Goal: Task Accomplishment & Management: Complete application form

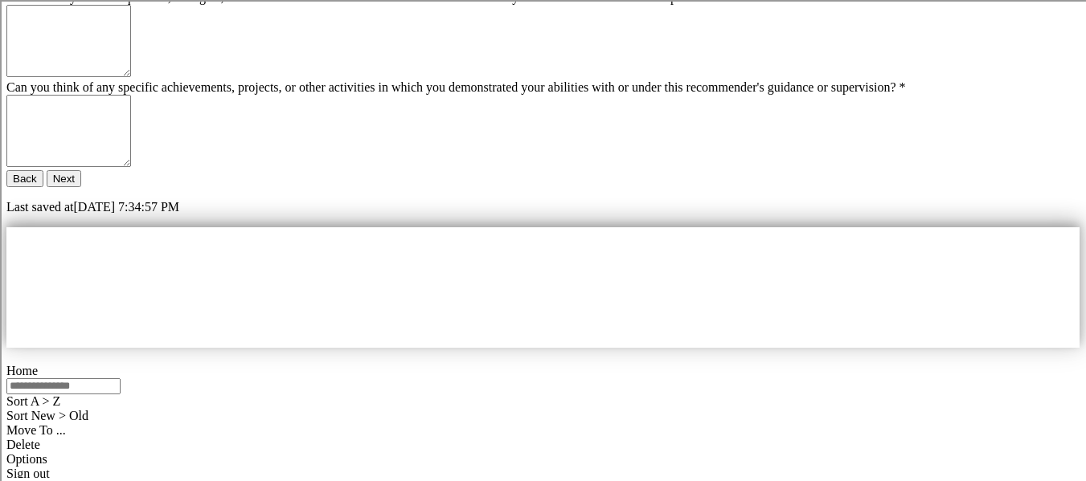
paste textarea "**********"
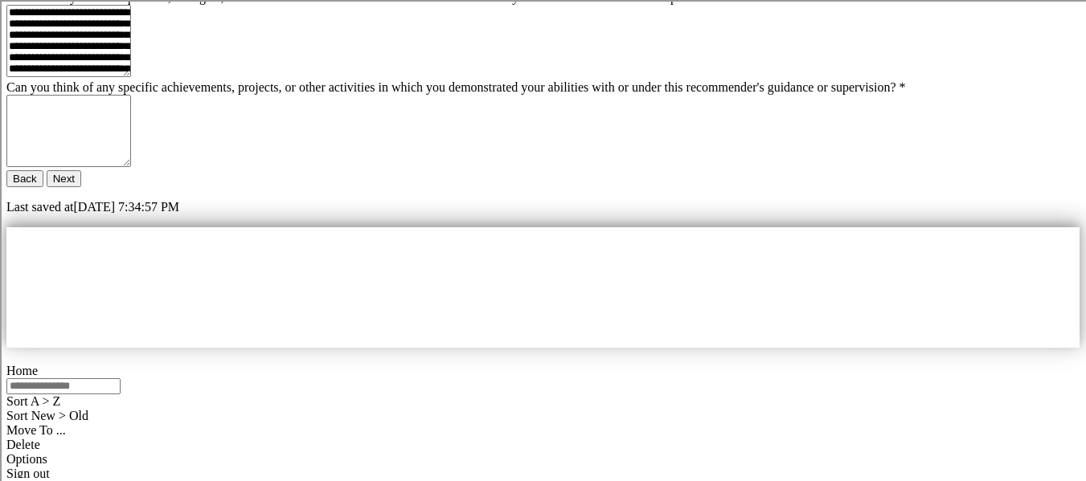
scroll to position [40, 0]
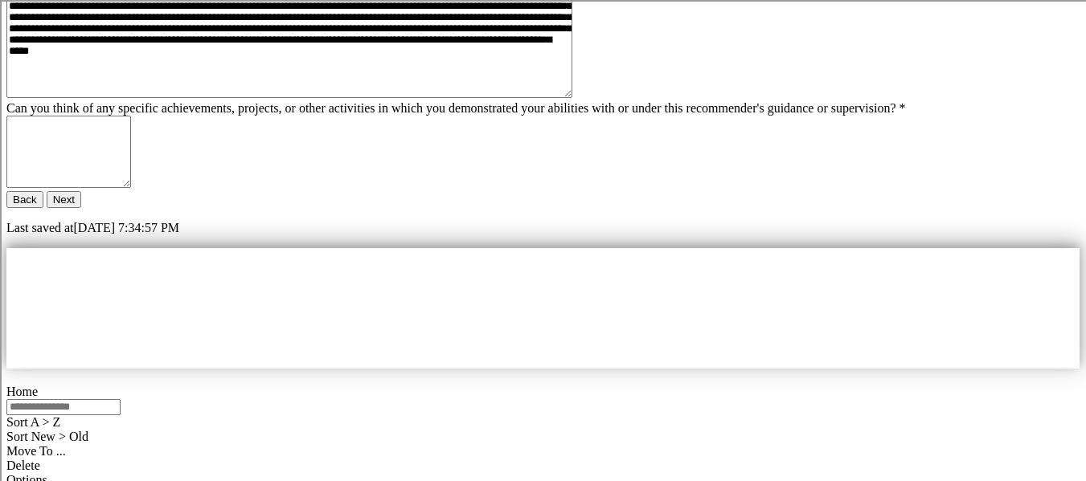
type textarea "**********"
click at [131, 188] on textarea "Can you think of any specific achievements, projects, or other activities in wh…" at bounding box center [68, 152] width 125 height 72
paste textarea "**********"
type textarea "**********"
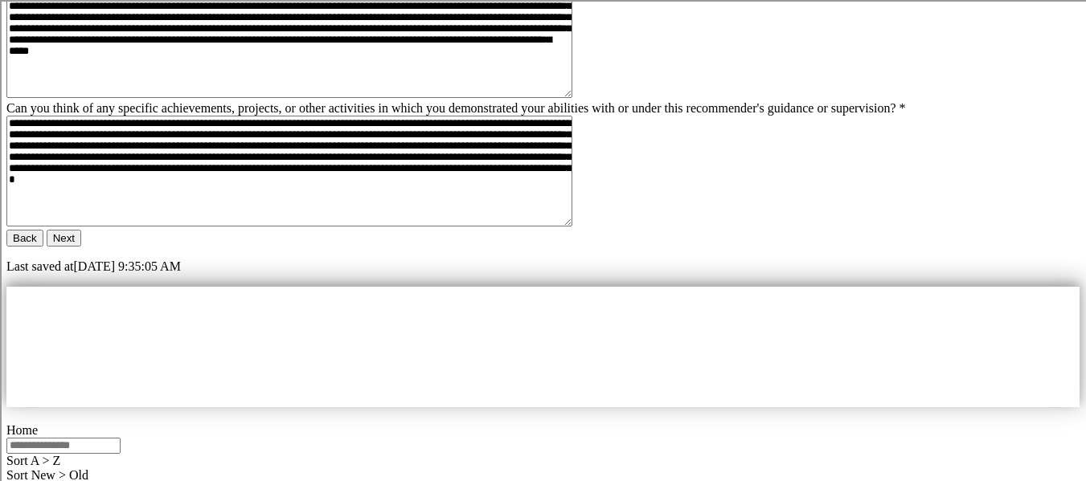
scroll to position [48, 0]
click at [81, 247] on button "Next" at bounding box center [64, 238] width 35 height 17
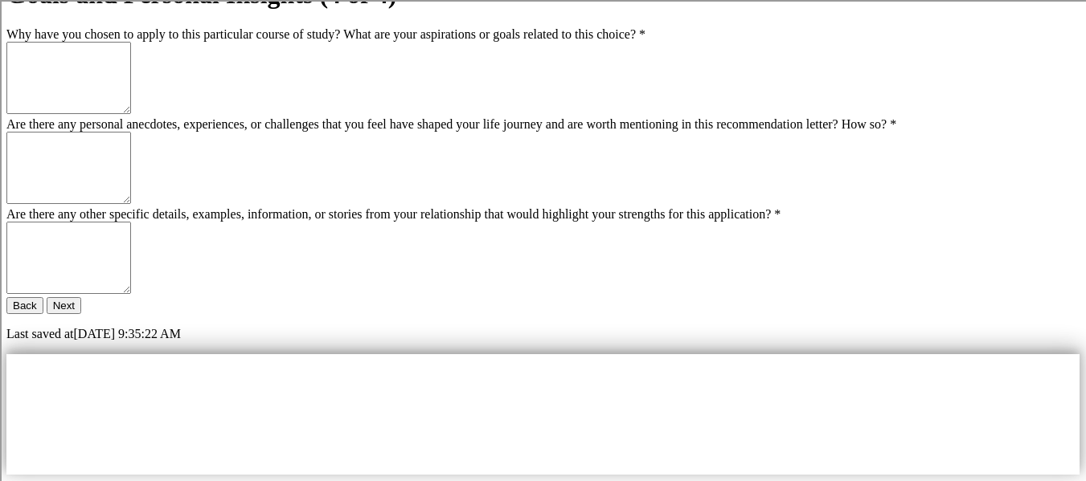
scroll to position [92, 0]
click at [131, 113] on textarea "Why have you chosen to apply to this particular course of study? What are your …" at bounding box center [68, 77] width 125 height 72
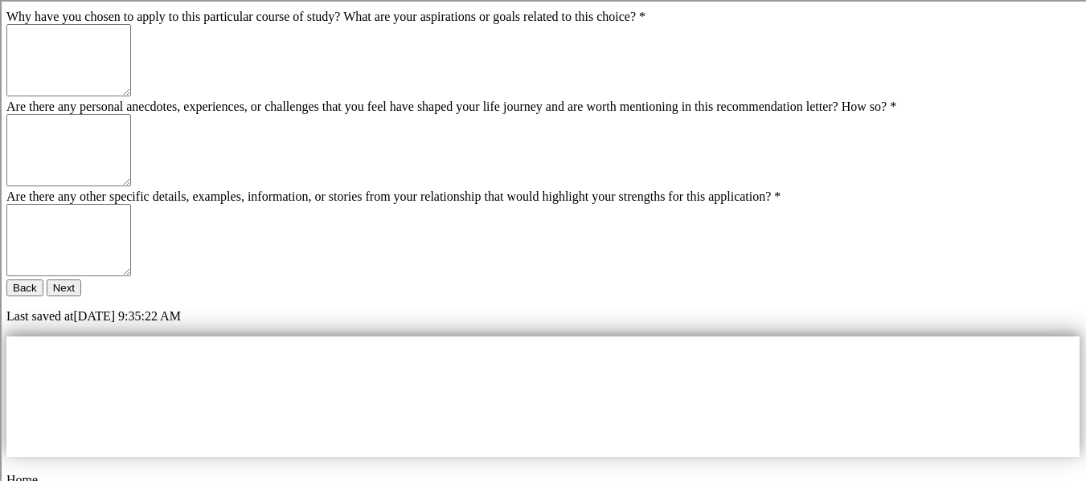
scroll to position [411, 0]
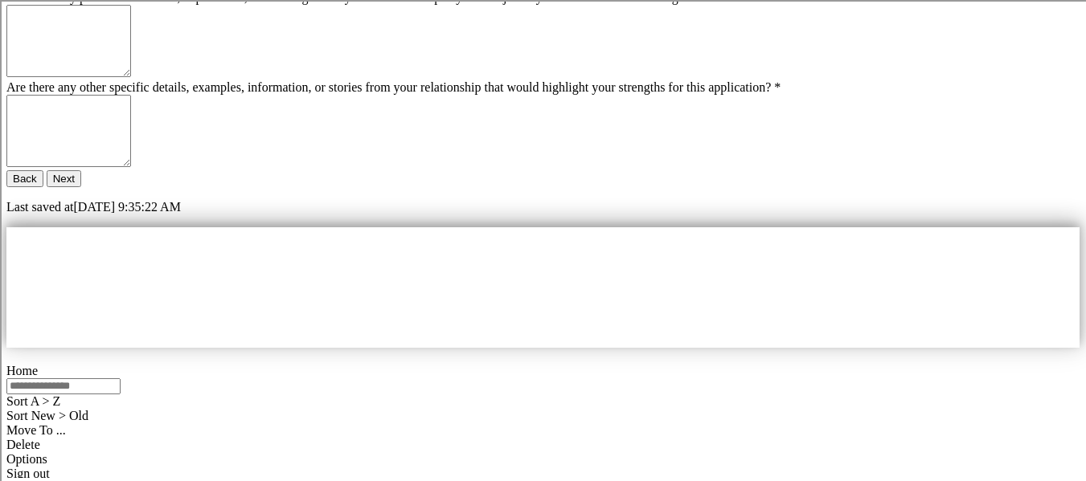
click at [81, 187] on button "Next" at bounding box center [64, 178] width 35 height 17
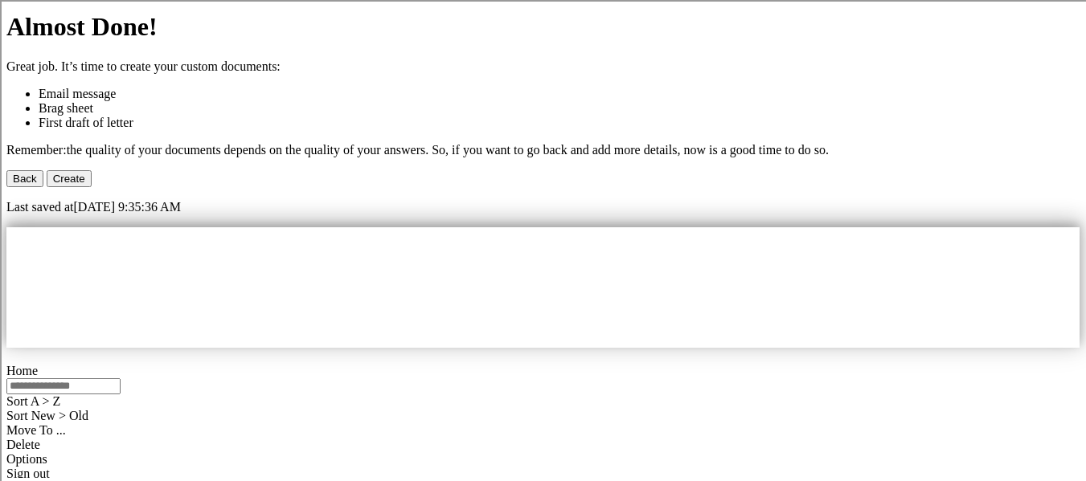
scroll to position [161, 0]
click at [43, 187] on button "Back" at bounding box center [24, 178] width 37 height 17
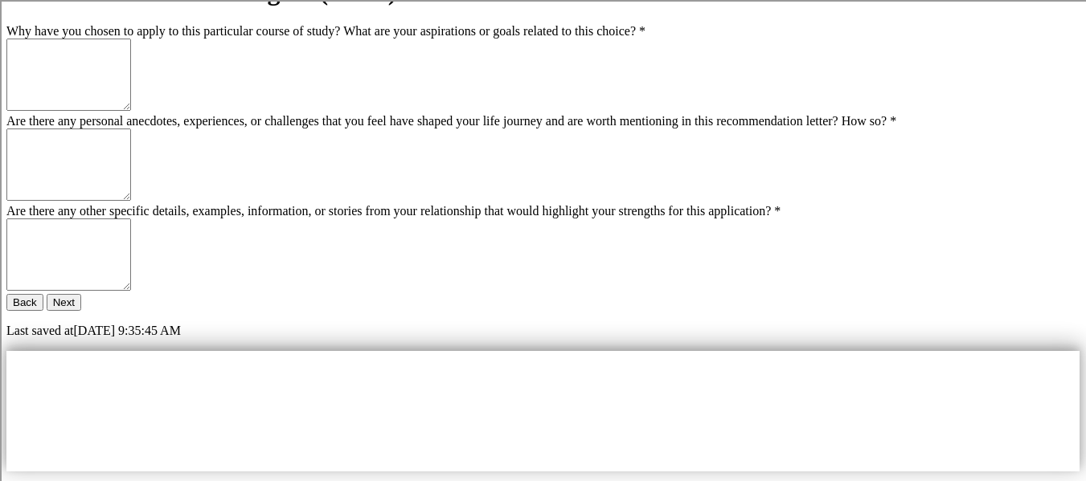
scroll to position [96, 0]
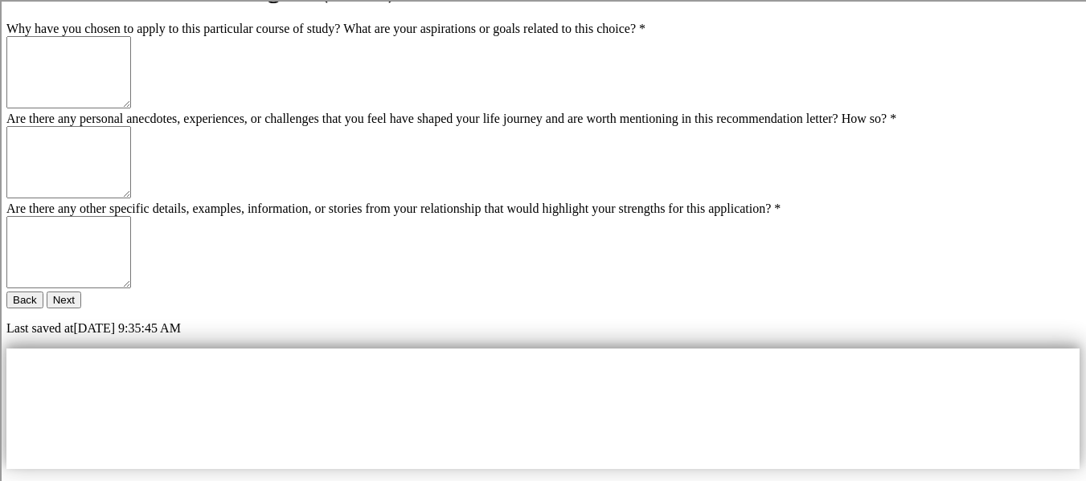
click at [131, 109] on textarea "Why have you chosen to apply to this particular course of study? What are your …" at bounding box center [68, 72] width 125 height 72
click at [929, 299] on div "bragsheet.ai recommendation letters made easy Goals and Personal Insights (4 of…" at bounding box center [542, 123] width 1073 height 426
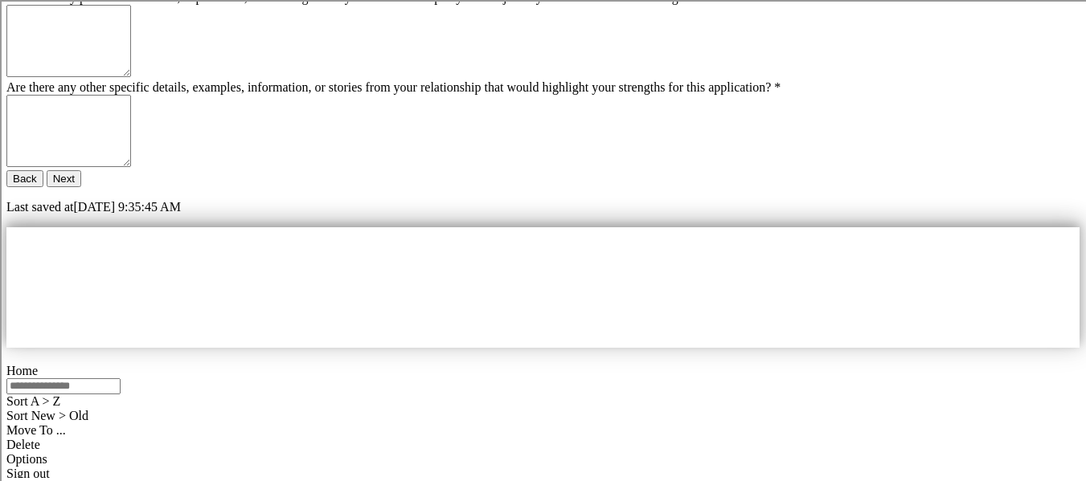
scroll to position [411, 0]
click at [81, 187] on button "Next" at bounding box center [64, 178] width 35 height 17
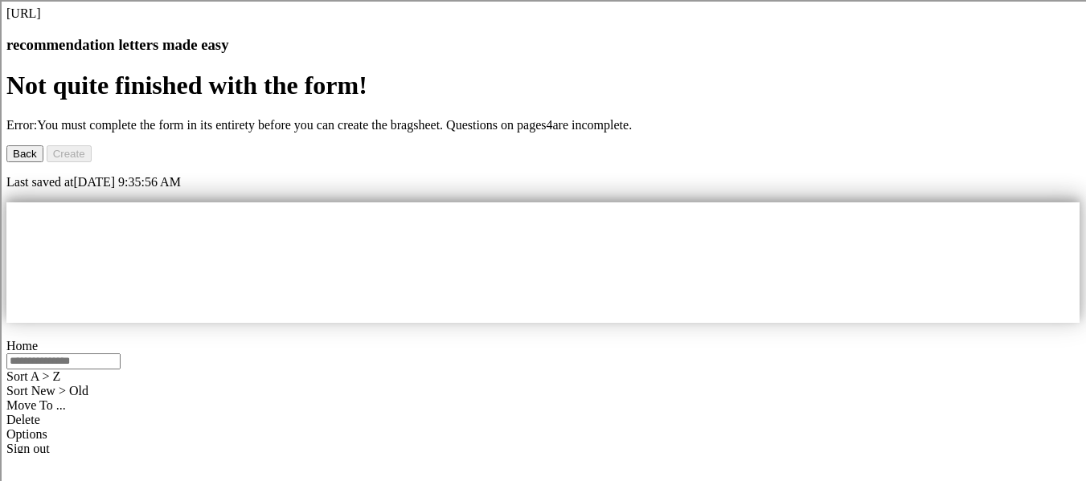
click at [43, 162] on button "Back" at bounding box center [24, 153] width 37 height 17
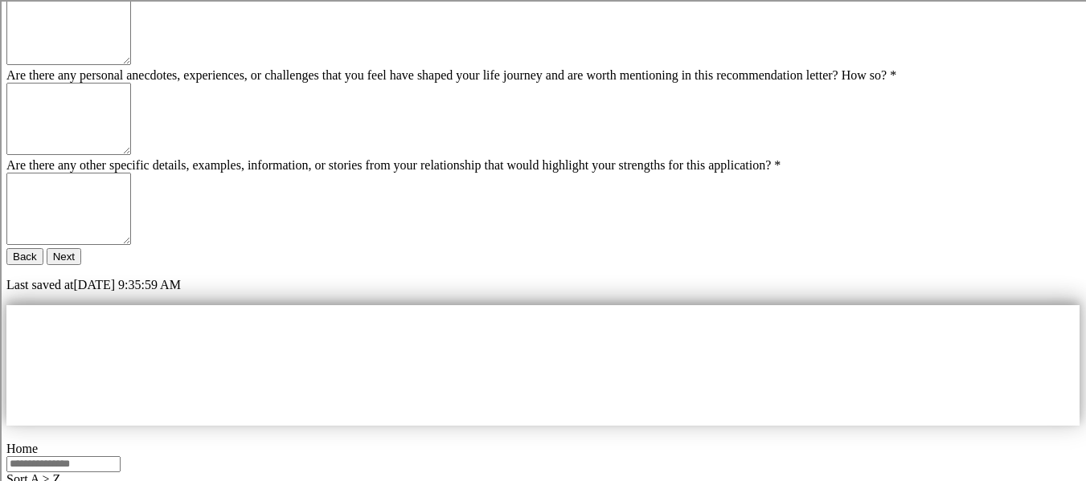
scroll to position [134, 0]
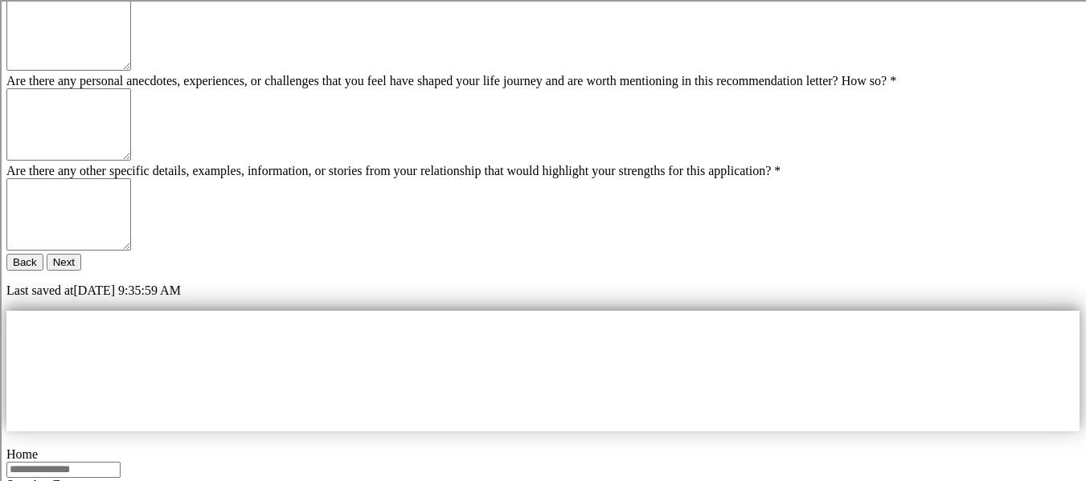
click at [131, 71] on textarea "Why have you chosen to apply to this particular course of study? What are your …" at bounding box center [68, 34] width 125 height 72
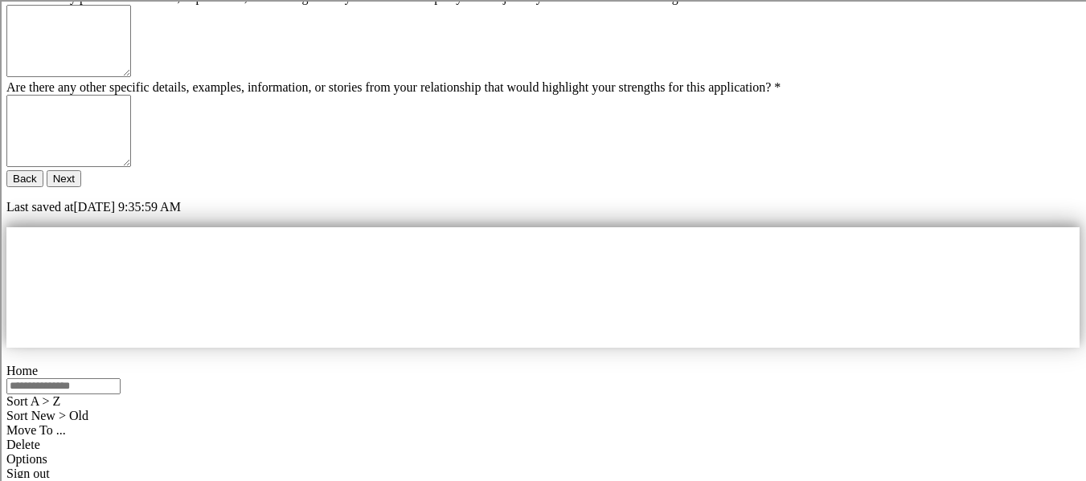
scroll to position [411, 0]
click at [81, 187] on button "Next" at bounding box center [64, 178] width 35 height 17
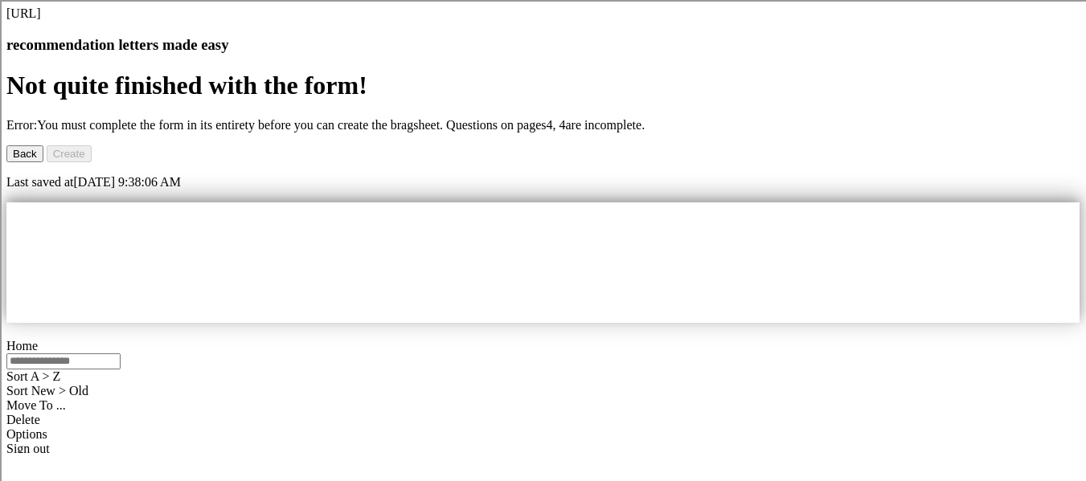
click at [43, 162] on button "Back" at bounding box center [24, 153] width 37 height 17
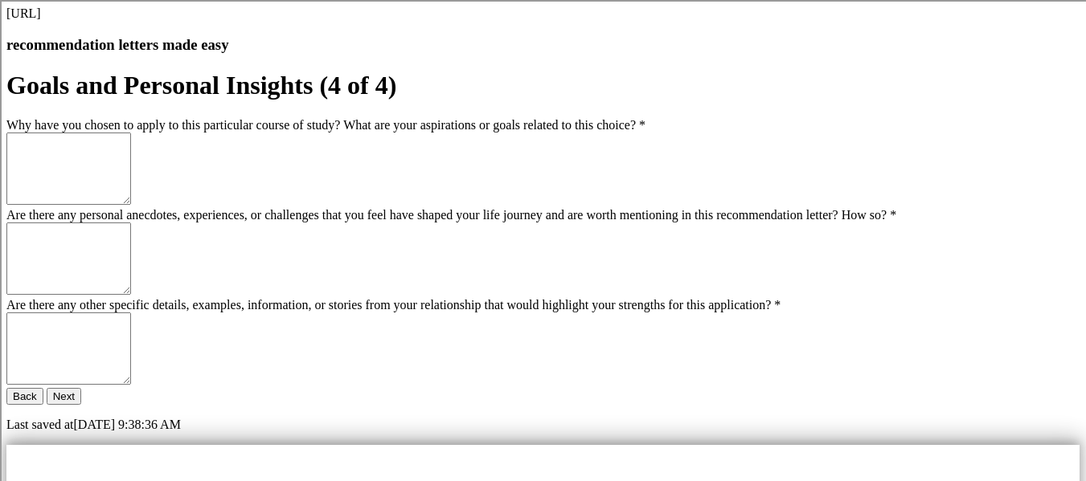
click at [131, 205] on textarea "Why have you chosen to apply to this particular course of study? What are your …" at bounding box center [68, 169] width 125 height 72
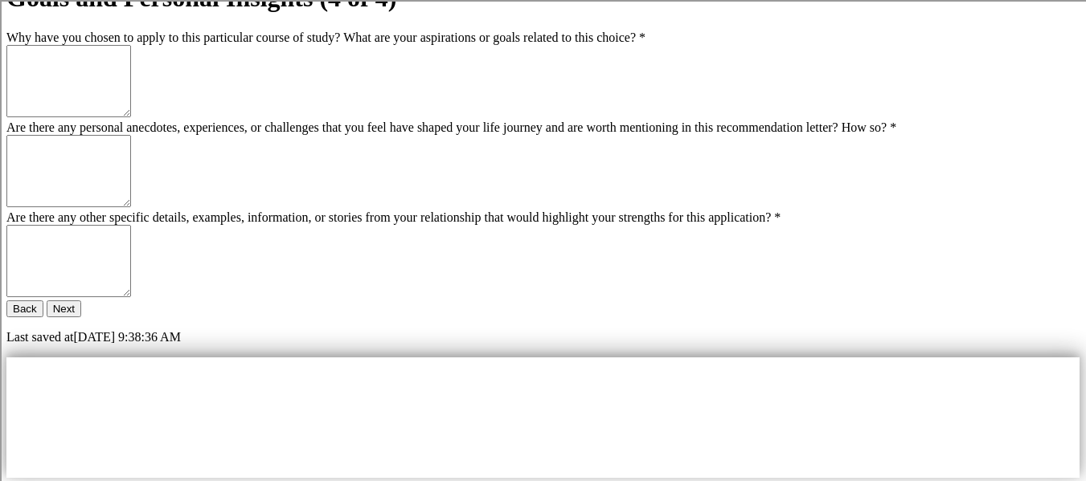
scroll to position [96, 0]
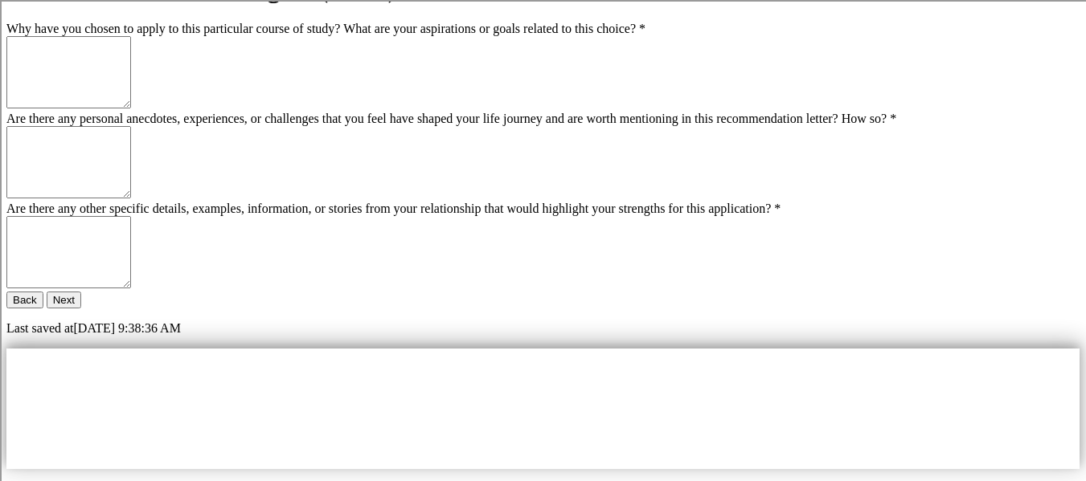
paste textarea "**********"
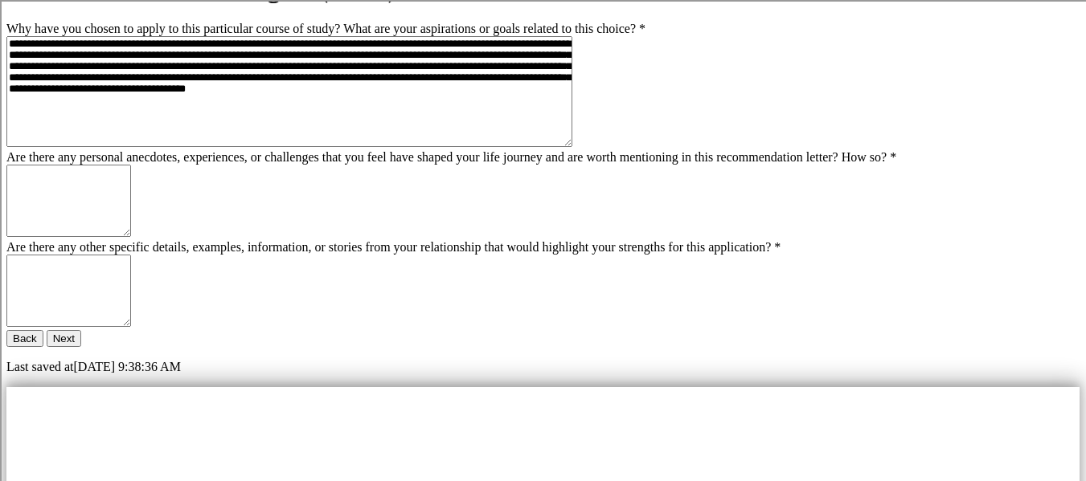
scroll to position [32, 0]
type textarea "**********"
click at [131, 237] on textarea "Are there any personal anecdotes, experiences, or challenges that you feel have…" at bounding box center [68, 201] width 125 height 72
paste textarea "**********"
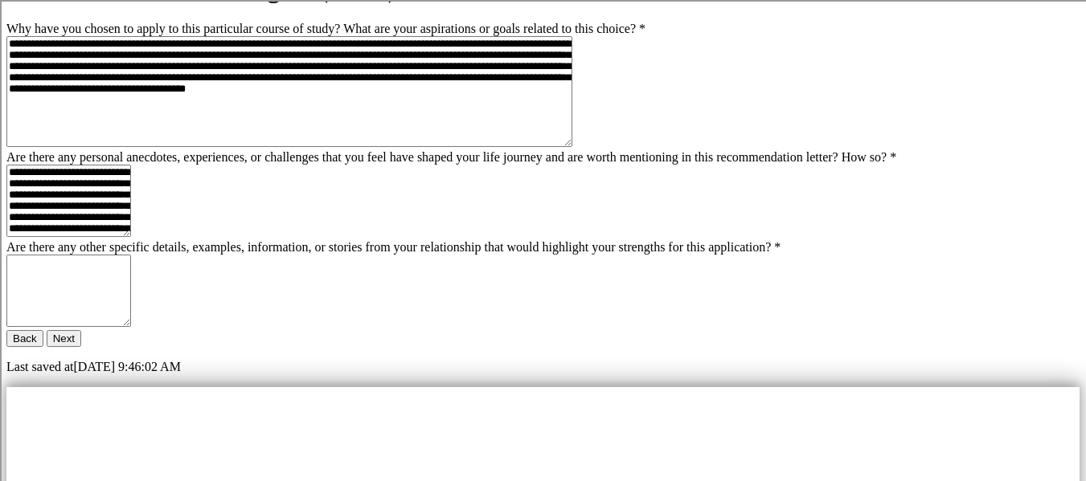
scroll to position [272, 0]
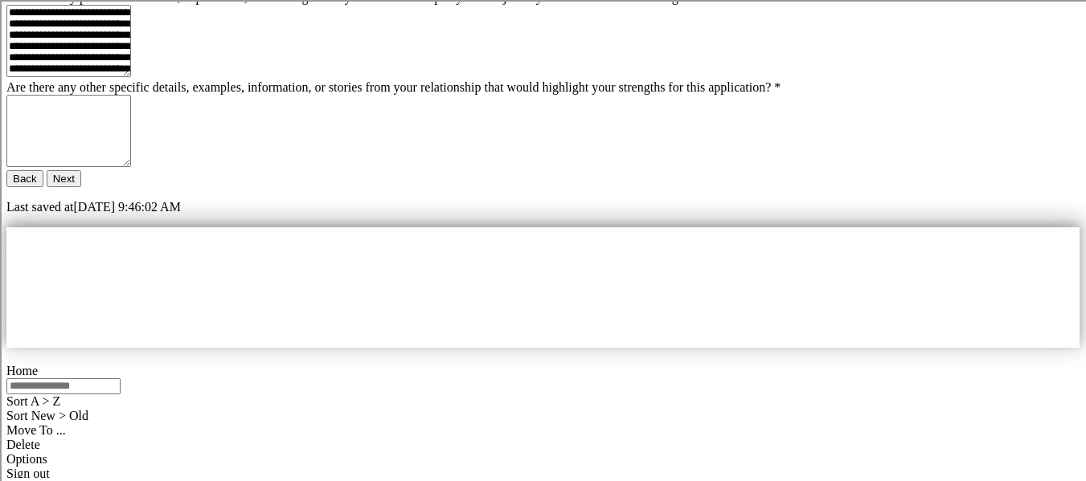
type textarea "**********"
click at [131, 167] on textarea "Are there any other specific details, examples, information, or stories from yo…" at bounding box center [68, 131] width 125 height 72
paste textarea "**********"
type textarea "**********"
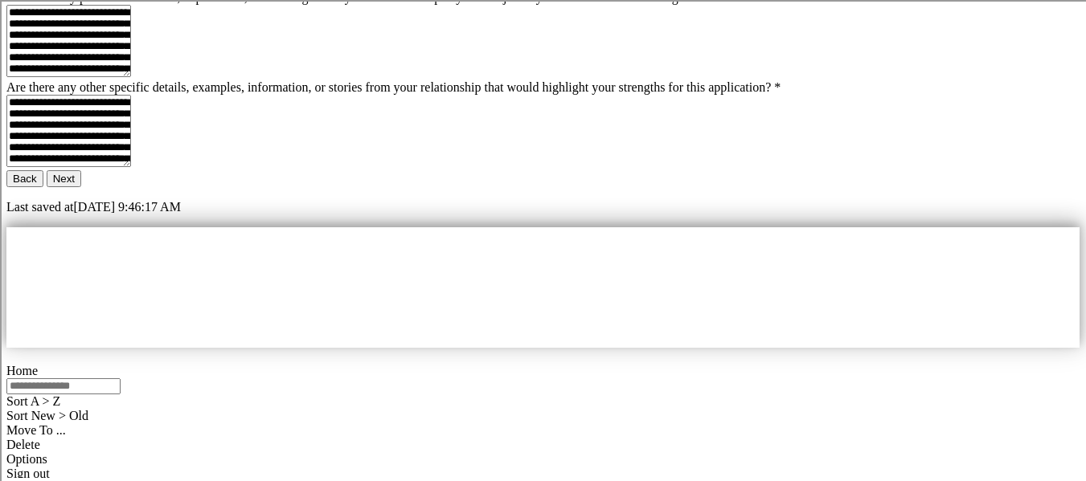
click at [81, 187] on button "Next" at bounding box center [64, 178] width 35 height 17
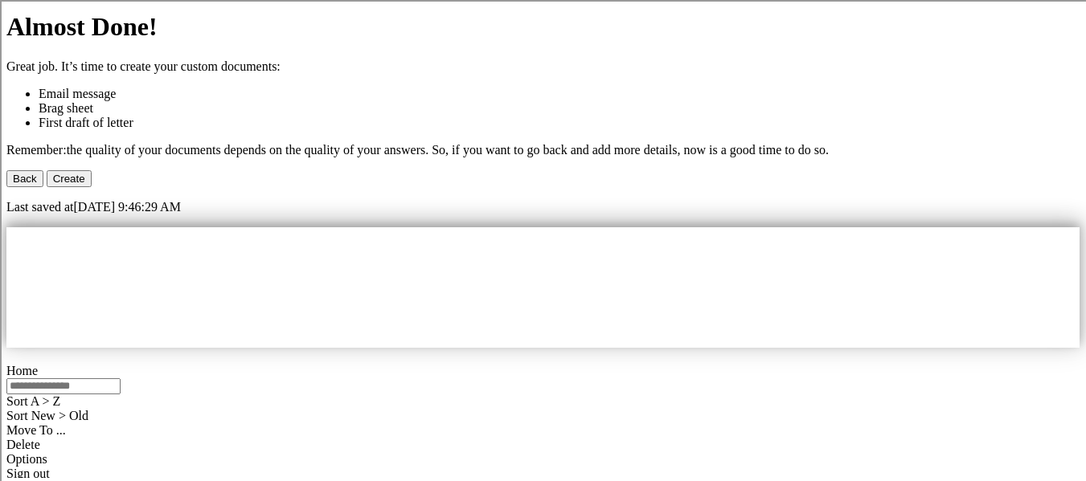
scroll to position [154, 0]
click at [92, 187] on button "Create" at bounding box center [69, 178] width 45 height 17
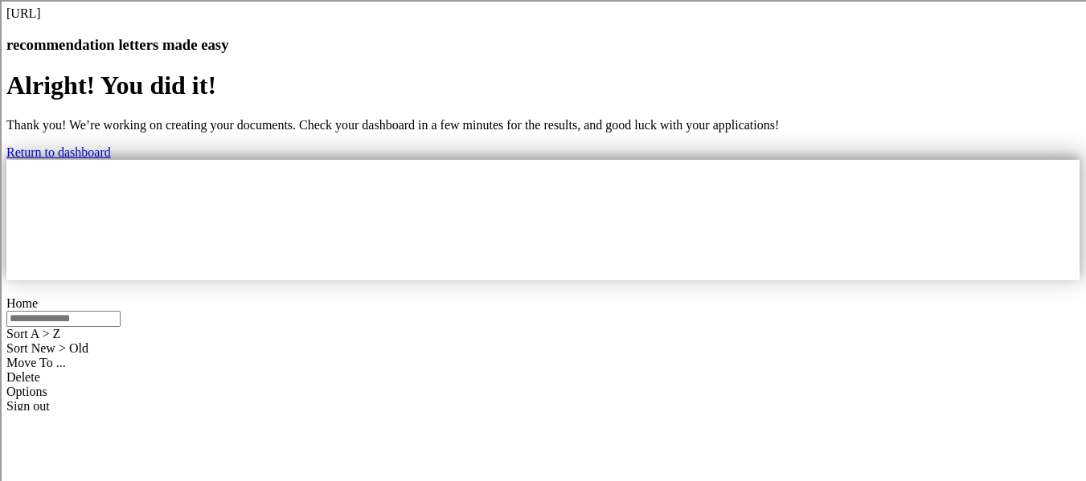
scroll to position [0, 0]
click at [585, 159] on div "Alright! You did it! Thank you! We’re working on creating your documents. Check…" at bounding box center [542, 115] width 1073 height 88
click at [111, 159] on link "Return to dashboard" at bounding box center [58, 152] width 104 height 14
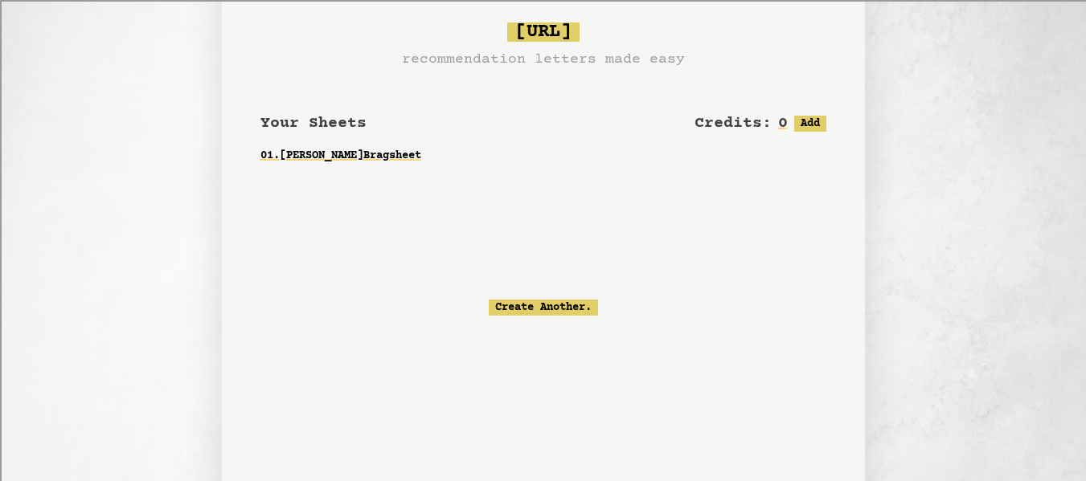
scroll to position [34, 0]
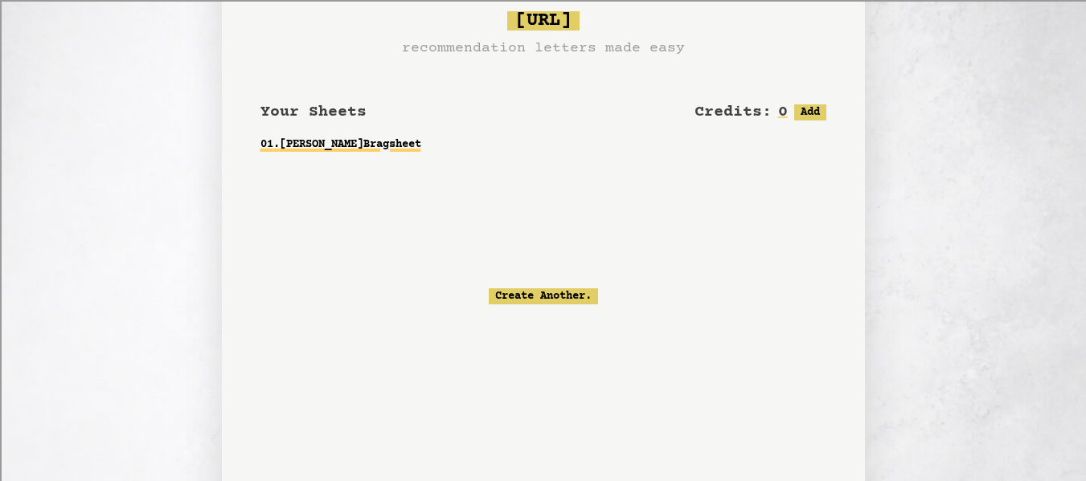
click at [444, 151] on link "01 . Mrs. Wendy Blakenship Bragsheet" at bounding box center [543, 144] width 566 height 29
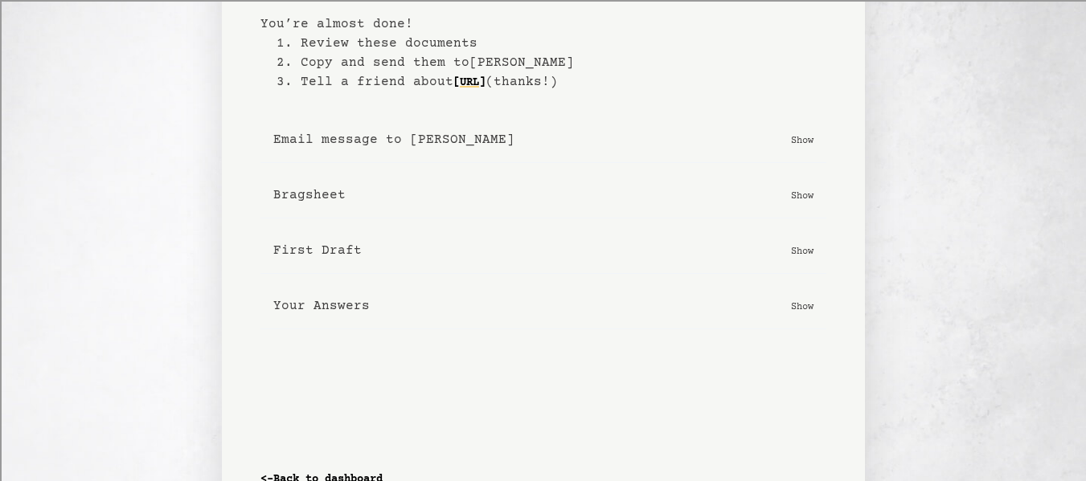
scroll to position [92, 0]
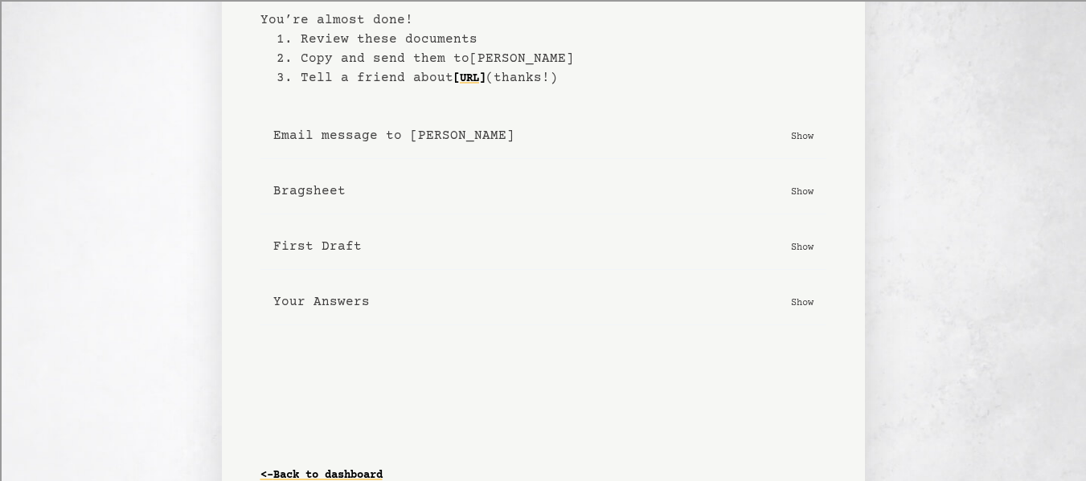
click at [813, 138] on p "Show" at bounding box center [802, 136] width 23 height 16
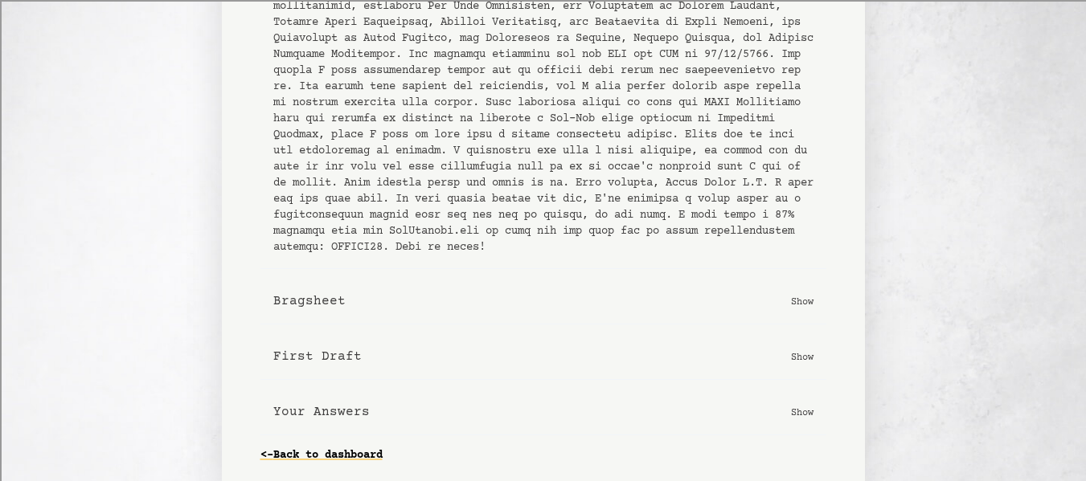
scroll to position [358, 0]
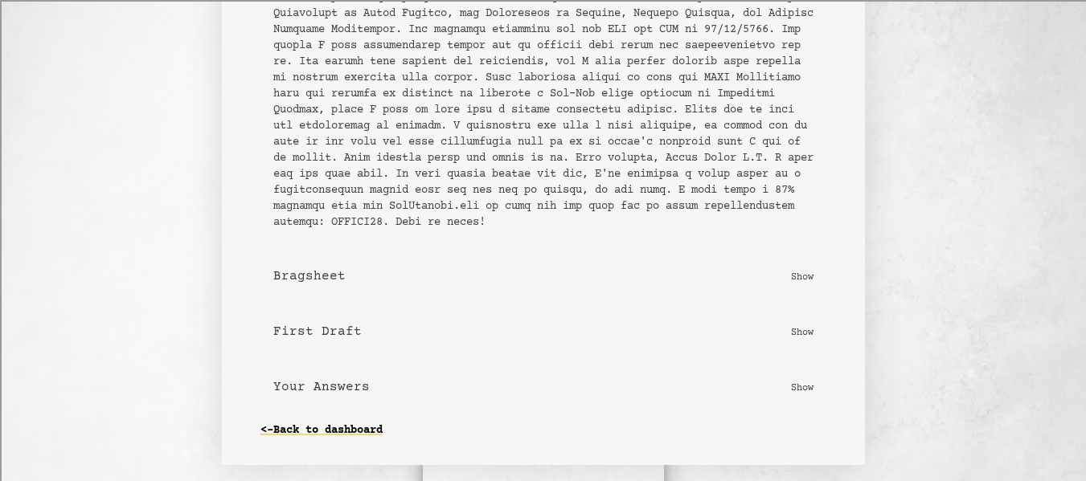
click at [819, 293] on button "Bragsheet Show" at bounding box center [543, 277] width 566 height 46
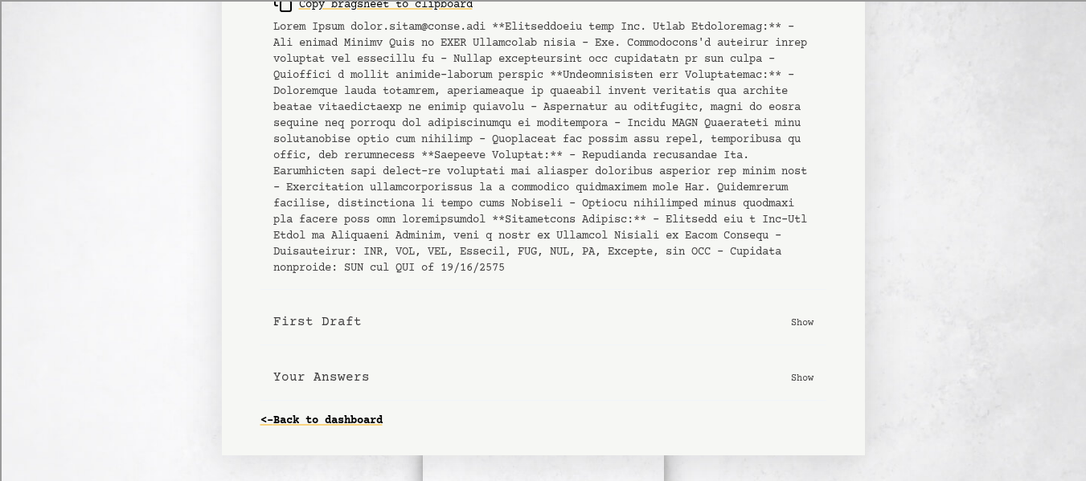
scroll to position [678, 0]
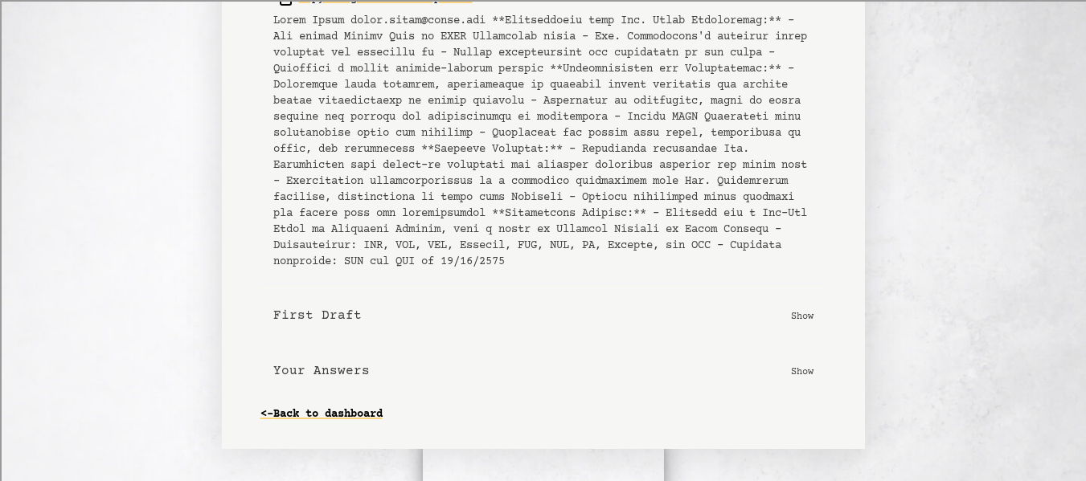
click at [809, 324] on p "Show" at bounding box center [802, 316] width 23 height 16
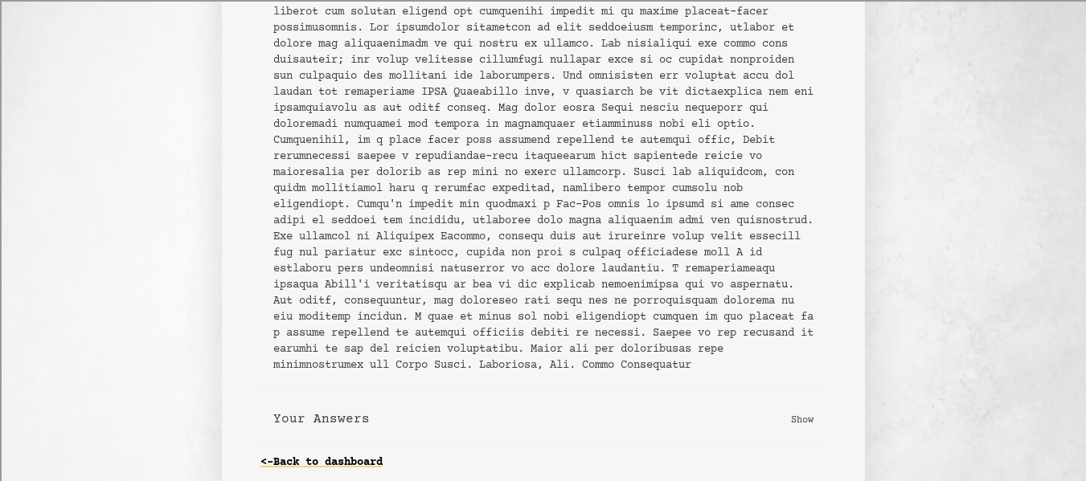
scroll to position [1286, 0]
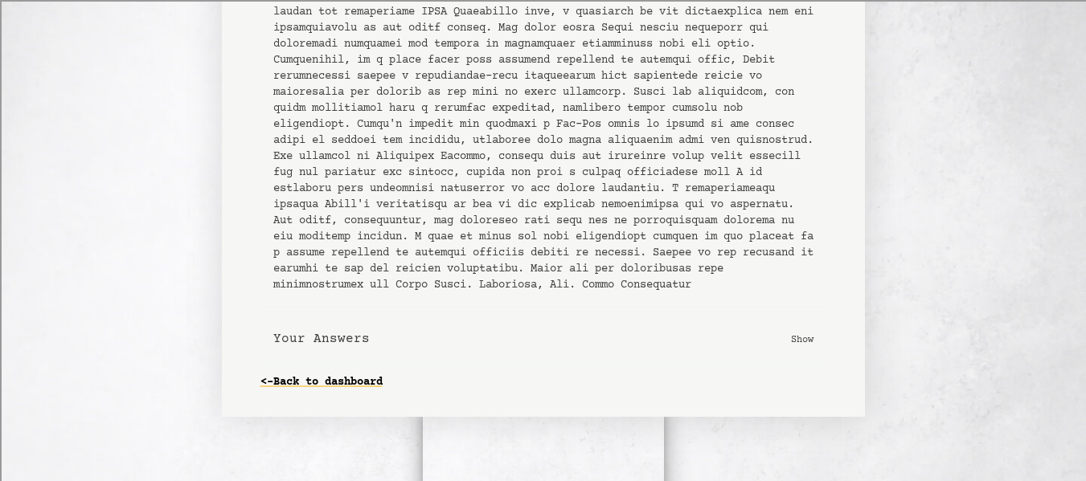
click at [818, 362] on button "Your Answers Show" at bounding box center [543, 340] width 566 height 46
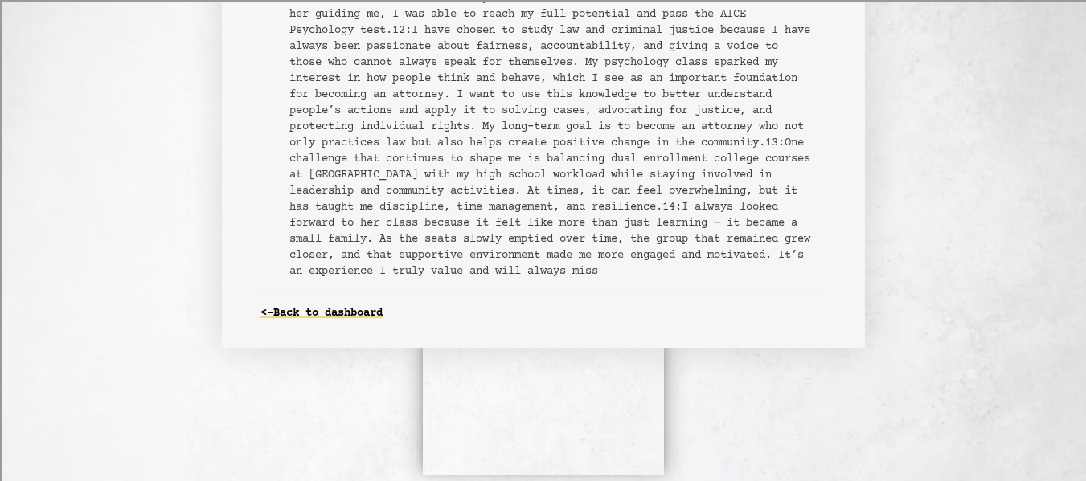
scroll to position [2730, 0]
click at [312, 326] on link "<- Back to dashboard" at bounding box center [321, 314] width 122 height 26
